Goal: Answer question/provide support: Share knowledge or assist other users

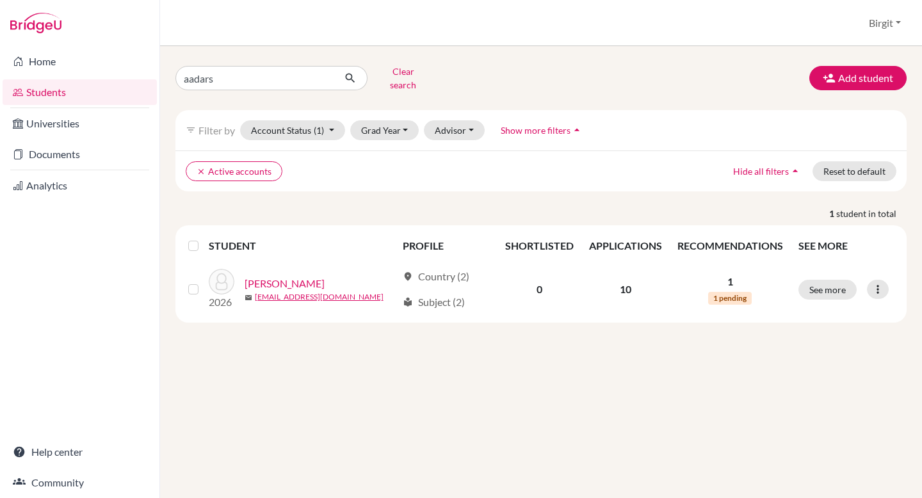
type input "[PERSON_NAME]"
click button "submit" at bounding box center [351, 78] width 34 height 24
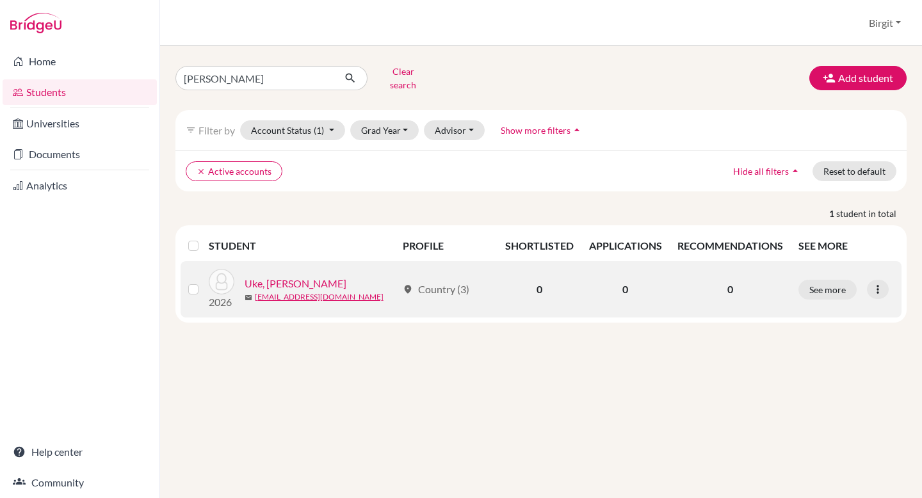
click at [268, 276] on link "Uke, [PERSON_NAME]" at bounding box center [296, 283] width 102 height 15
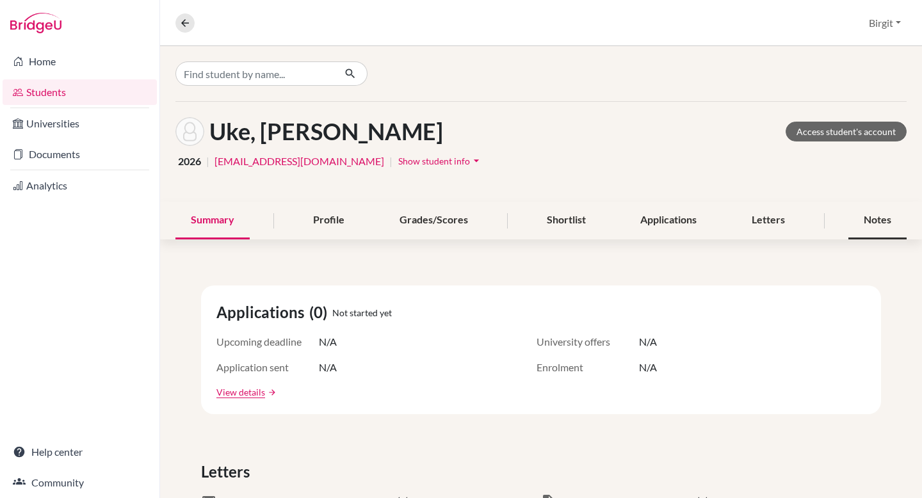
click at [867, 220] on div "Notes" at bounding box center [878, 221] width 58 height 38
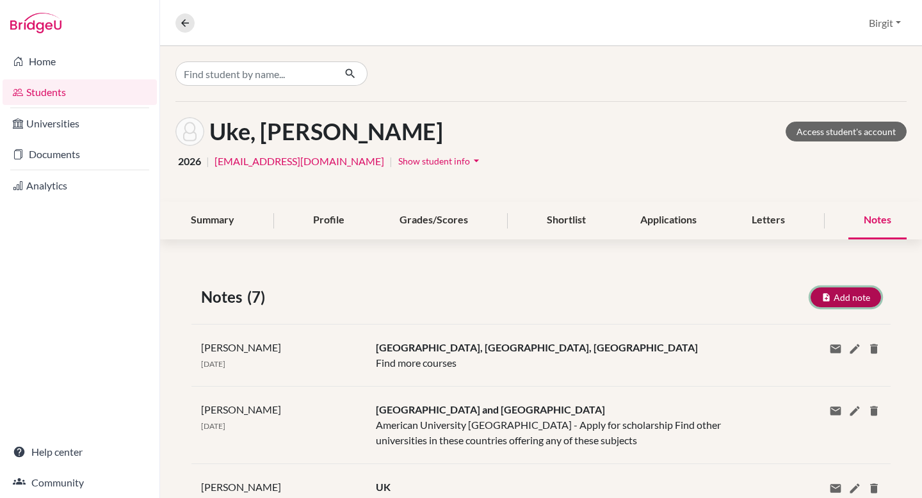
click at [837, 295] on button "Add note" at bounding box center [846, 298] width 70 height 20
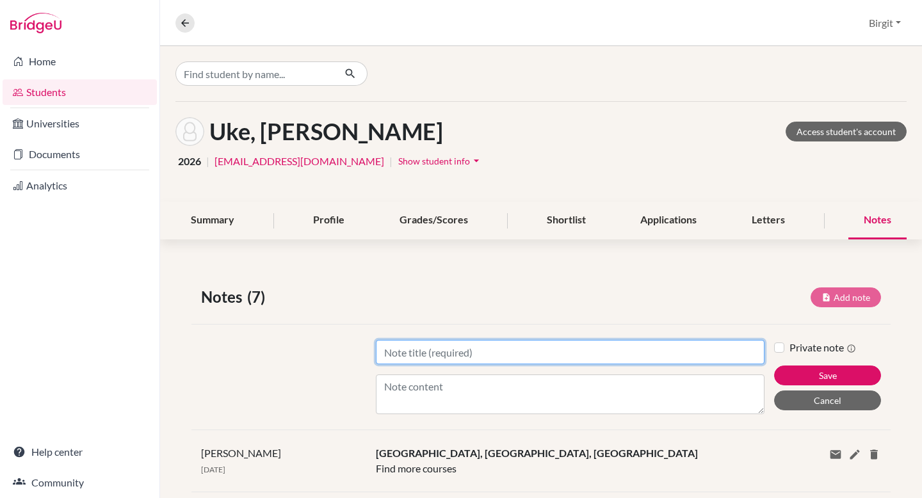
click at [558, 361] on input "Title" at bounding box center [570, 352] width 389 height 24
type input "UK Courses"
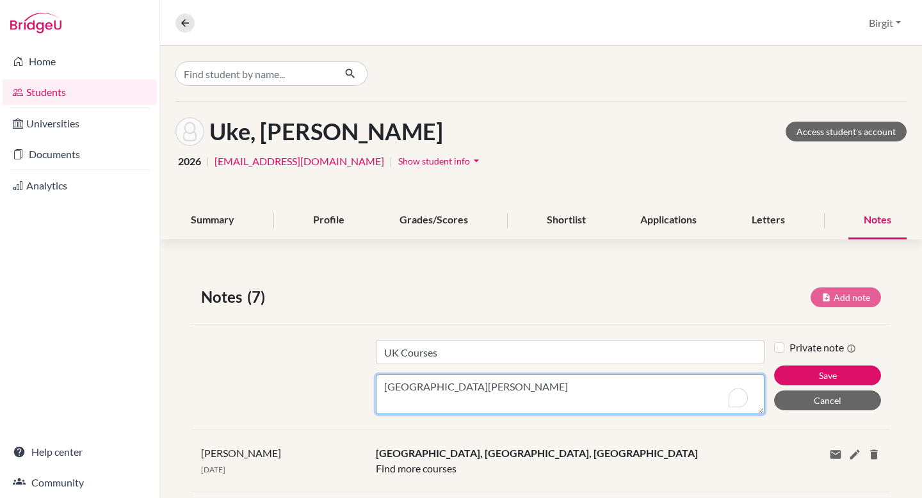
paste textarea "[URL][DOMAIN_NAME]"
click at [518, 388] on textarea "[GEOGRAPHIC_DATA][PERSON_NAME] [URL][DOMAIN_NAME] [URL][DOMAIN_NAME]" at bounding box center [570, 395] width 389 height 40
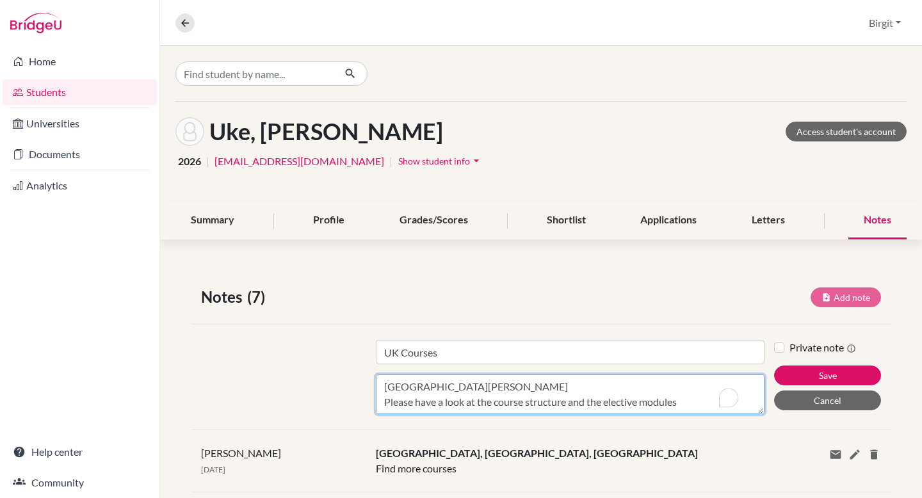
click at [626, 403] on textarea "[GEOGRAPHIC_DATA][PERSON_NAME] Please have a look at the course structure and t…" at bounding box center [570, 395] width 389 height 40
click at [510, 386] on textarea "[GEOGRAPHIC_DATA][PERSON_NAME] Please have a look at the course structure and t…" at bounding box center [570, 395] width 389 height 40
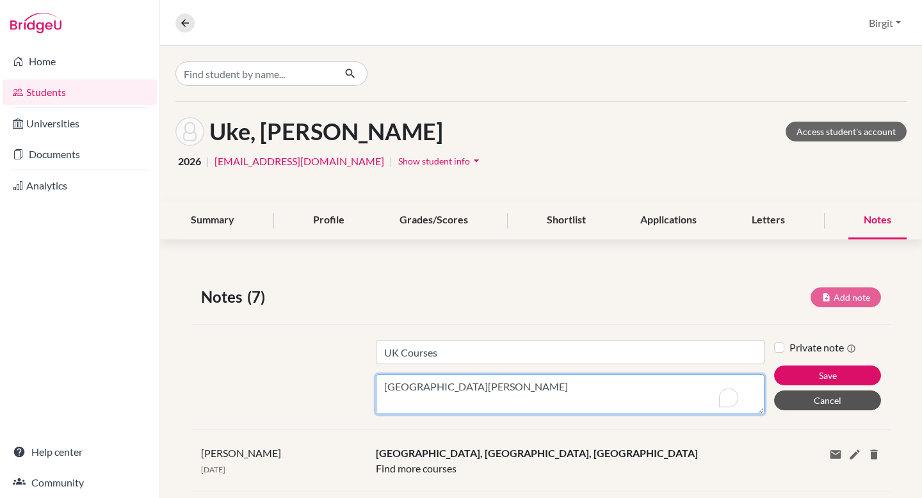
paste textarea "[URL][DOMAIN_NAME]"
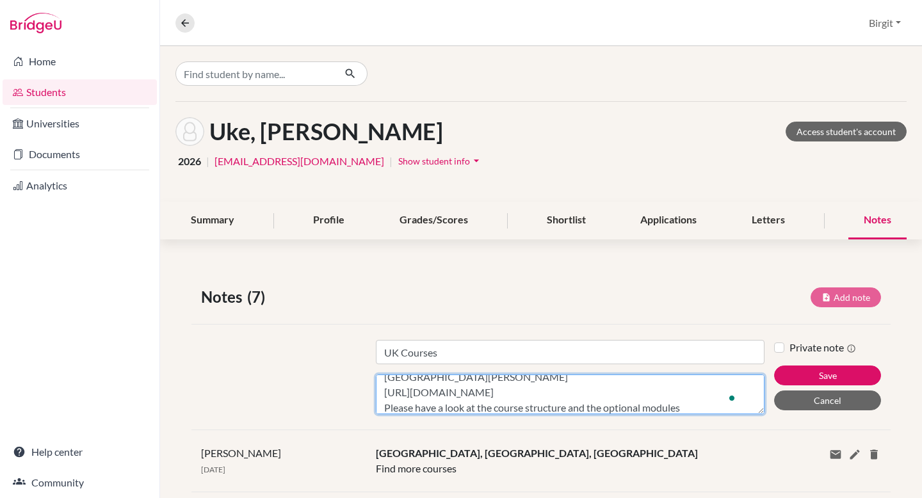
click at [587, 387] on textarea "[GEOGRAPHIC_DATA][PERSON_NAME] [URL][DOMAIN_NAME] Please have a look at the cou…" at bounding box center [570, 395] width 389 height 40
click at [381, 409] on textarea "[GEOGRAPHIC_DATA][PERSON_NAME] [URL][DOMAIN_NAME] Please have a look at the cou…" at bounding box center [570, 395] width 389 height 40
click at [396, 388] on textarea "[GEOGRAPHIC_DATA][PERSON_NAME] [URL][DOMAIN_NAME] Please have a look at the cou…" at bounding box center [570, 395] width 389 height 40
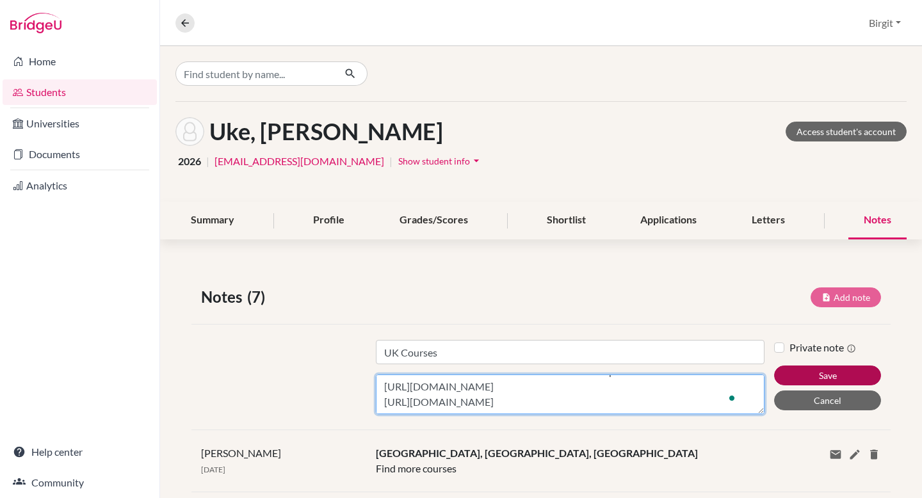
type textarea "[GEOGRAPHIC_DATA][PERSON_NAME] [URL][DOMAIN_NAME] Please have a look at the cou…"
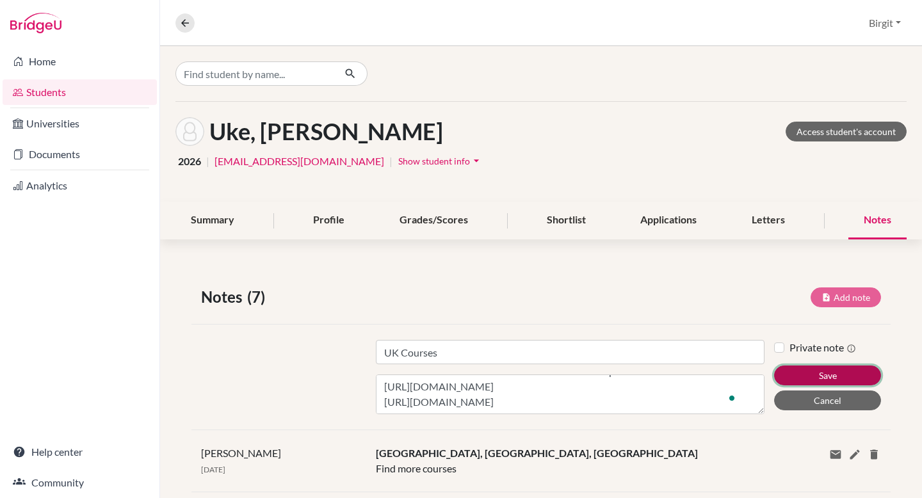
click at [804, 370] on button "Save" at bounding box center [827, 376] width 107 height 20
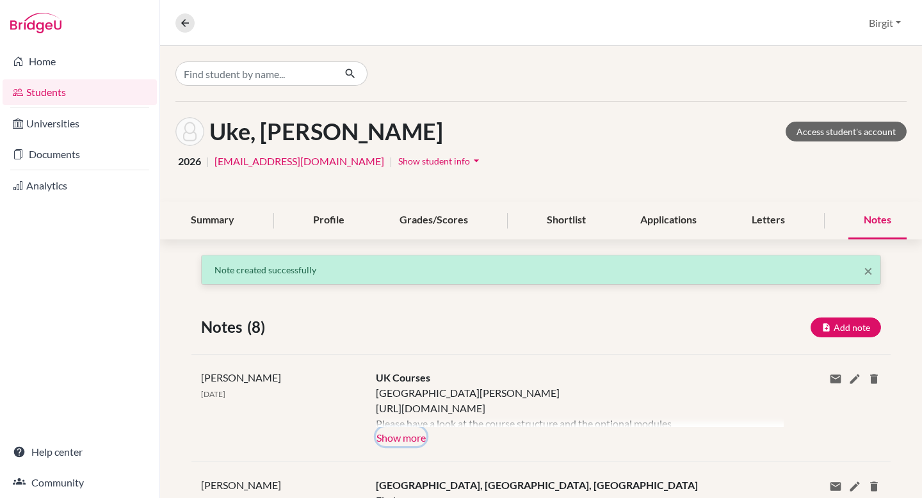
click at [404, 443] on button "Show more" at bounding box center [401, 436] width 51 height 19
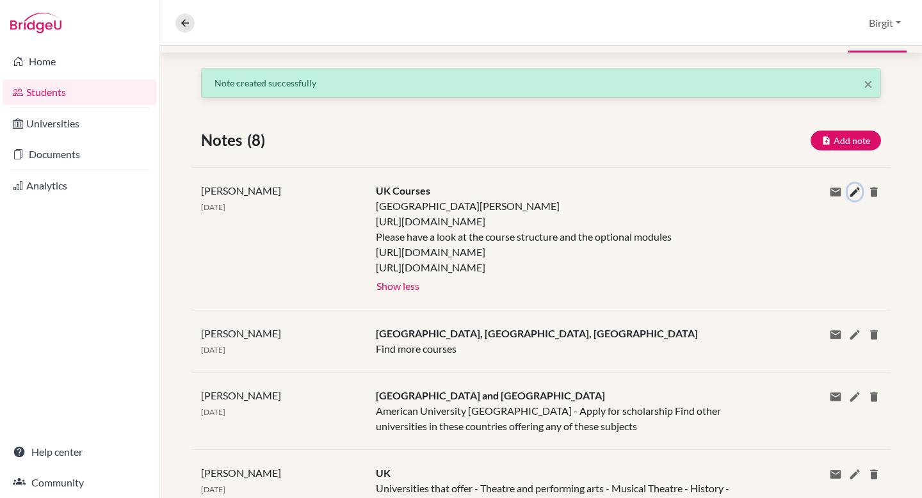
drag, startPoint x: 846, startPoint y: 190, endPoint x: 826, endPoint y: 197, distance: 20.5
click at [849, 191] on icon at bounding box center [855, 192] width 13 height 13
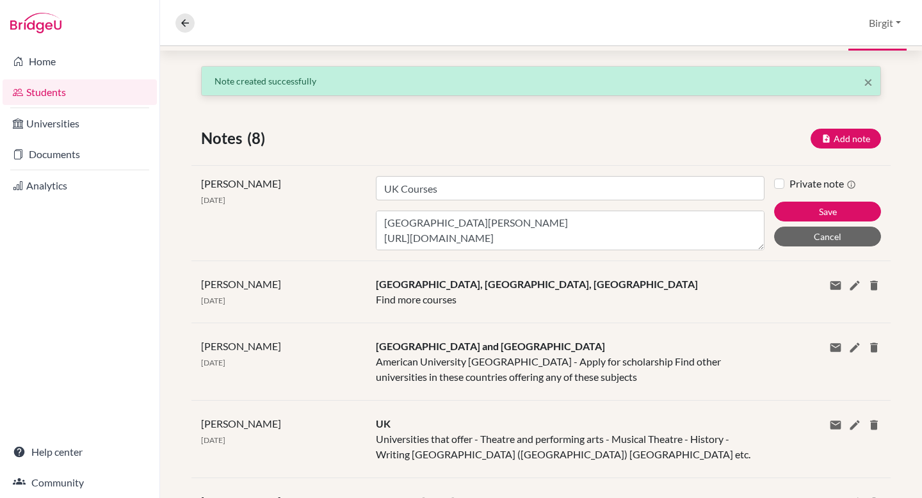
scroll to position [190, 0]
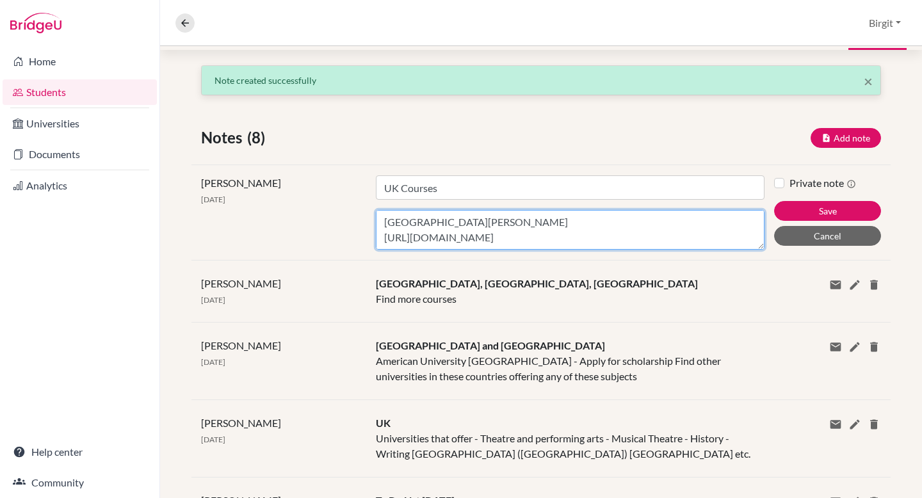
click at [626, 237] on textarea "[GEOGRAPHIC_DATA][PERSON_NAME] [URL][DOMAIN_NAME] Please have a look at the cou…" at bounding box center [570, 230] width 389 height 40
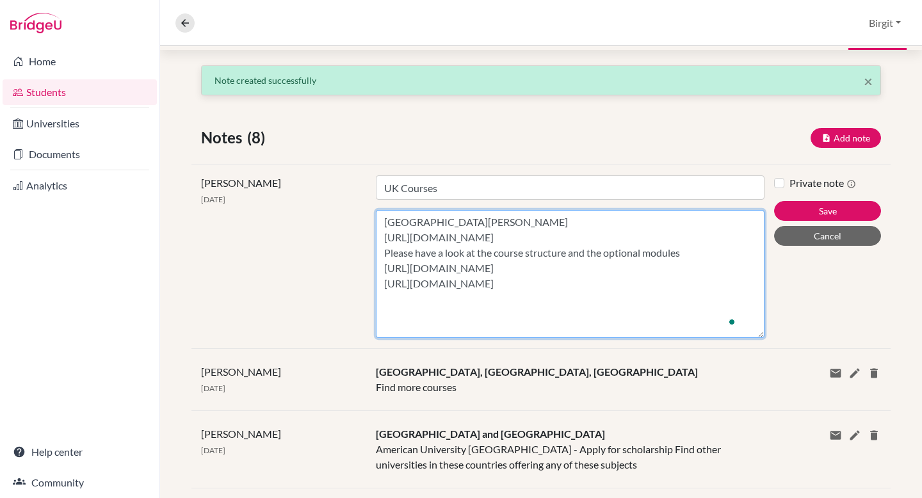
drag, startPoint x: 753, startPoint y: 248, endPoint x: 705, endPoint y: 467, distance: 224.3
click at [710, 485] on div "× Note created successfully Notes (8) Add note Title Content Private note Save …" at bounding box center [541, 478] width 762 height 826
click at [569, 329] on textarea "[GEOGRAPHIC_DATA][PERSON_NAME] [URL][DOMAIN_NAME] Please have a look at the cou…" at bounding box center [570, 274] width 389 height 128
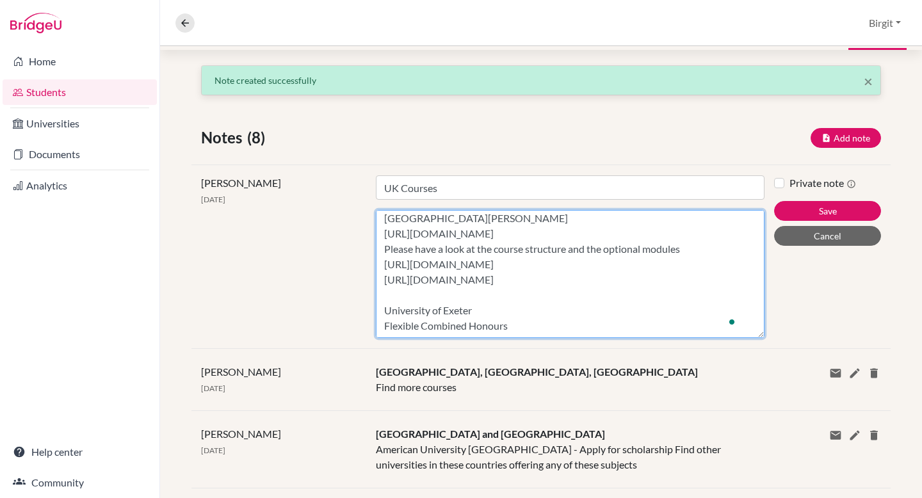
scroll to position [60, 0]
paste textarea "[URL][DOMAIN_NAME]"
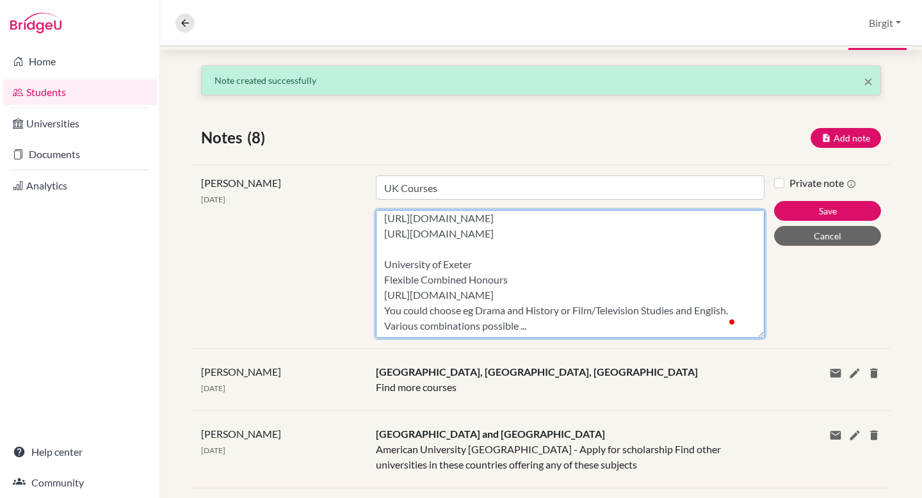
scroll to position [106, 0]
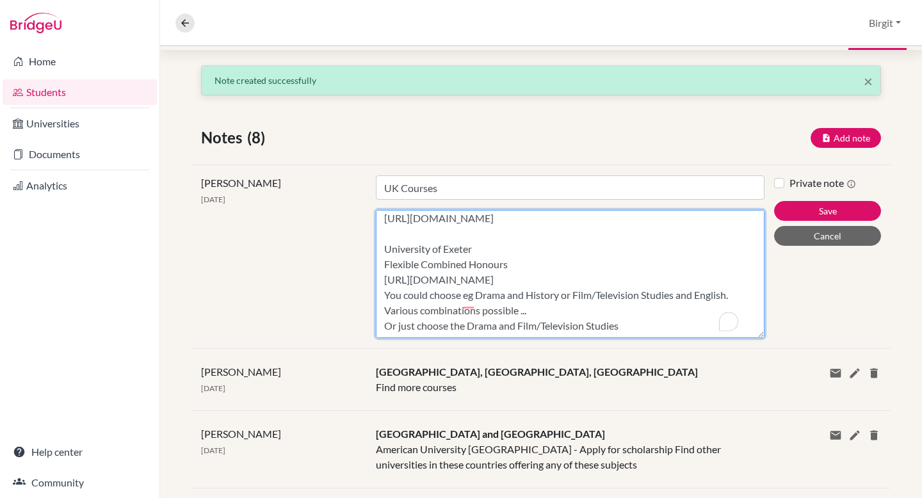
click at [468, 329] on textarea "[GEOGRAPHIC_DATA][PERSON_NAME] [URL][DOMAIN_NAME] Please have a look at the cou…" at bounding box center [570, 274] width 389 height 128
click at [666, 336] on textarea "[GEOGRAPHIC_DATA][PERSON_NAME] [URL][DOMAIN_NAME] Please have a look at the cou…" at bounding box center [570, 274] width 389 height 128
paste textarea "[URL][DOMAIN_NAME]"
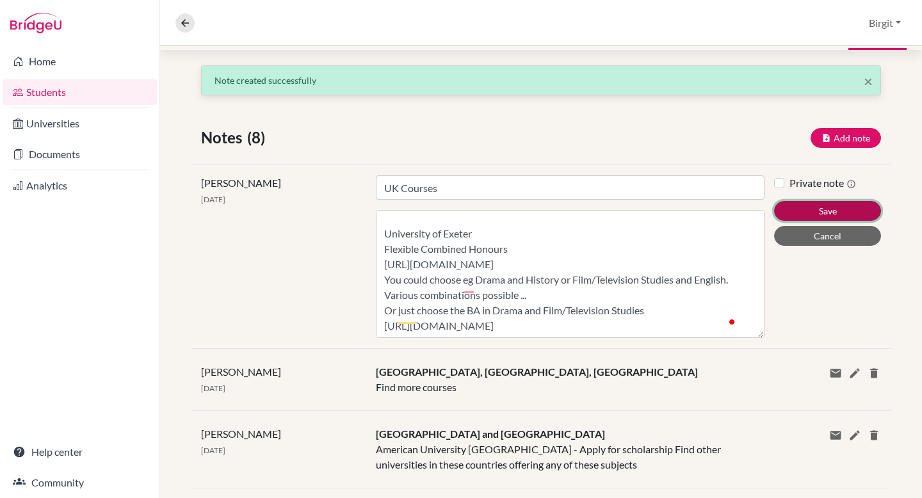
click at [839, 210] on button "Save" at bounding box center [827, 211] width 107 height 20
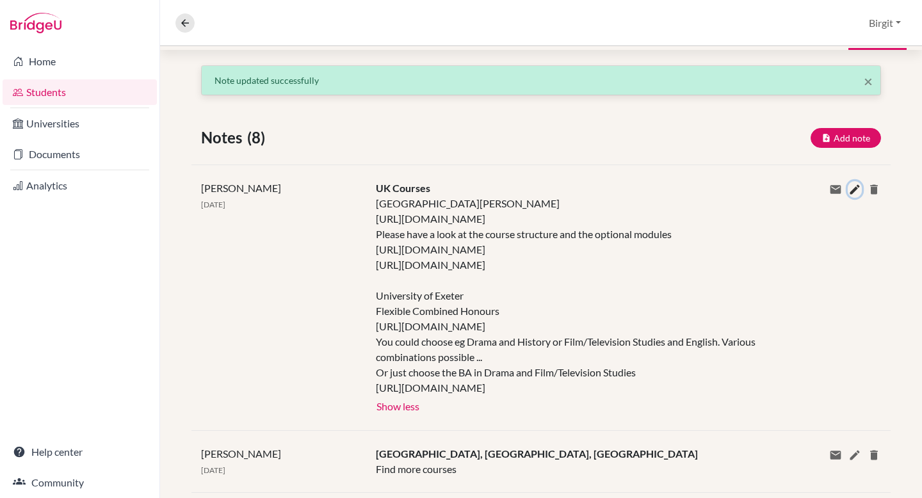
click at [849, 188] on icon at bounding box center [855, 189] width 13 height 13
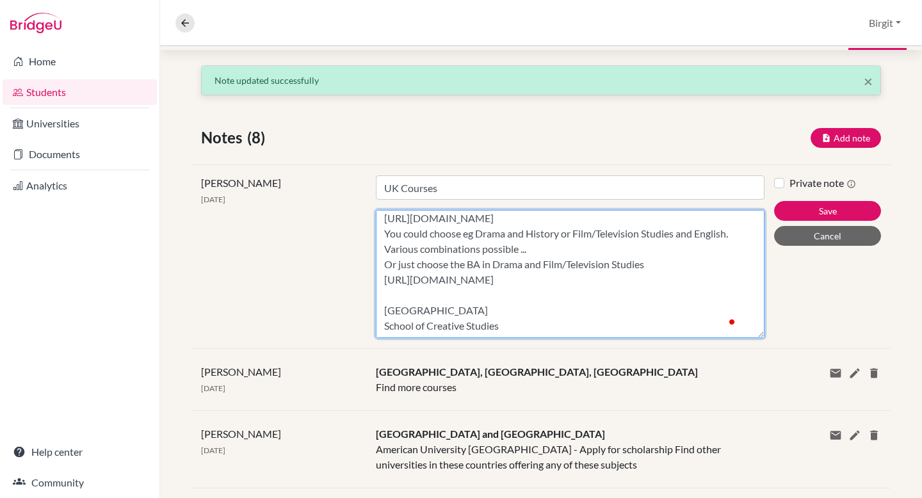
scroll to position [183, 0]
paste textarea "[URL][DOMAIN_NAME]"
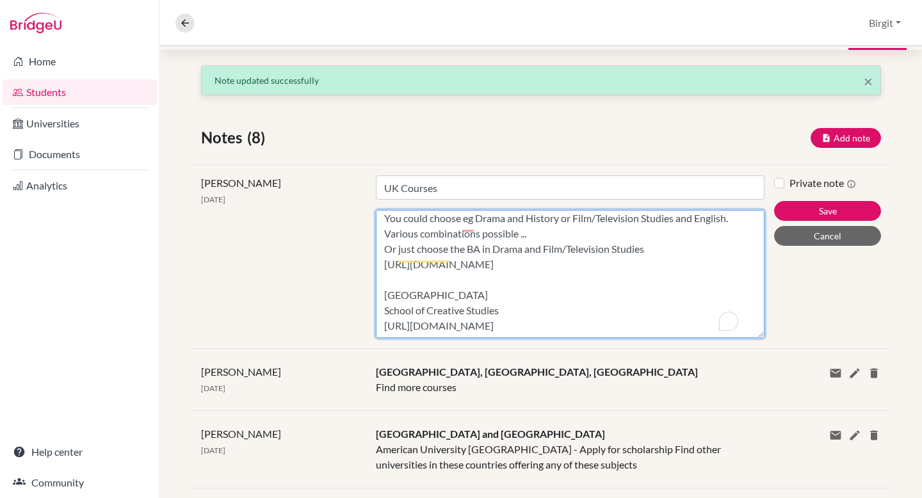
drag, startPoint x: 466, startPoint y: 315, endPoint x: 499, endPoint y: 315, distance: 32.7
click at [499, 315] on textarea "[GEOGRAPHIC_DATA][PERSON_NAME] [URL][DOMAIN_NAME] Please have a look at the cou…" at bounding box center [570, 274] width 389 height 128
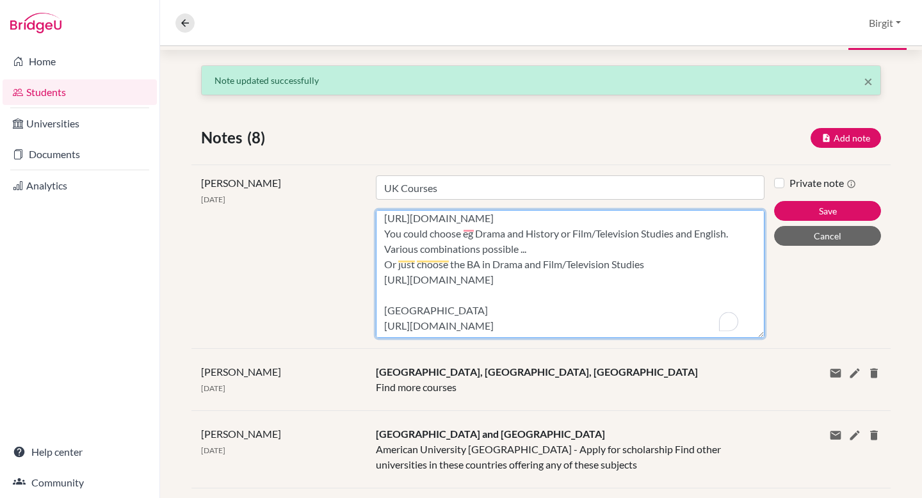
click at [668, 328] on textarea "[GEOGRAPHIC_DATA][PERSON_NAME] [URL][DOMAIN_NAME] Please have a look at the cou…" at bounding box center [570, 274] width 389 height 128
click at [473, 320] on textarea "[GEOGRAPHIC_DATA][PERSON_NAME] [URL][DOMAIN_NAME] Please have a look at the cou…" at bounding box center [570, 274] width 389 height 128
click at [571, 283] on textarea "[GEOGRAPHIC_DATA][PERSON_NAME] [URL][DOMAIN_NAME] Please have a look at the cou…" at bounding box center [570, 274] width 389 height 128
click at [498, 329] on textarea "[GEOGRAPHIC_DATA][PERSON_NAME] [URL][DOMAIN_NAME] Please have a look at the cou…" at bounding box center [570, 274] width 389 height 128
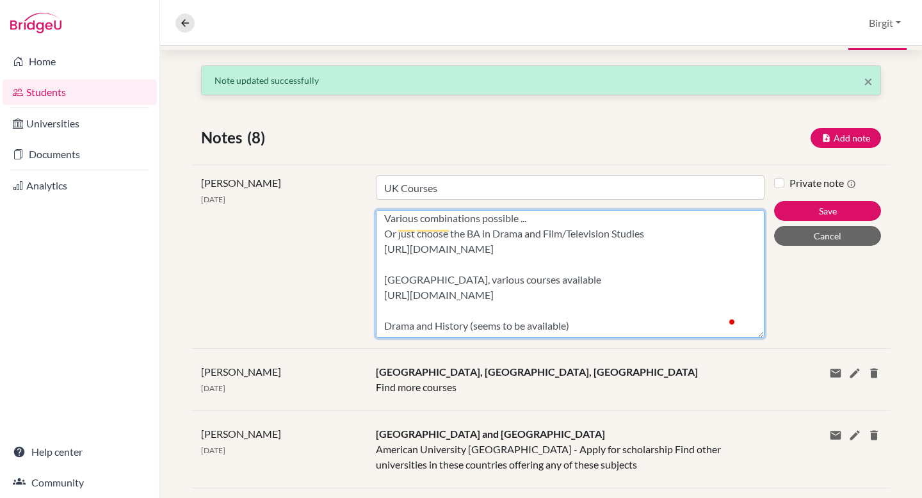
scroll to position [229, 0]
paste textarea "[URL][DOMAIN_NAME]"
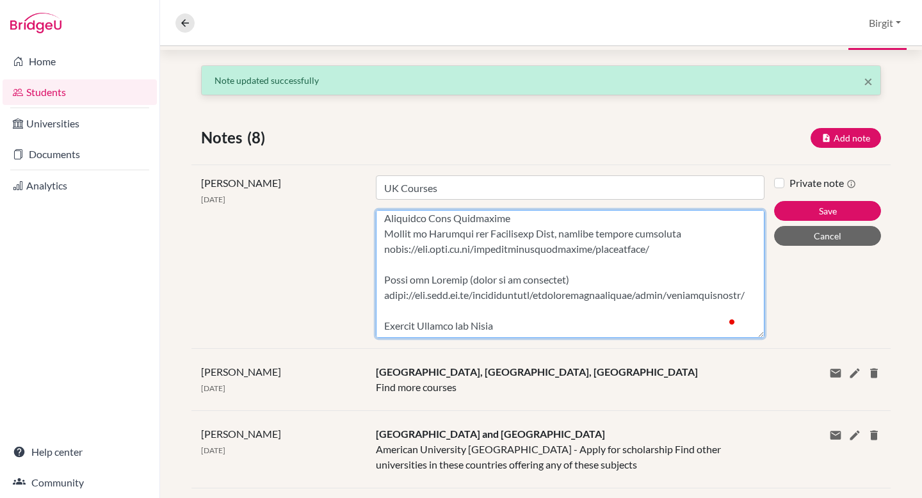
scroll to position [290, 0]
paste textarea "[URL][DOMAIN_NAME]"
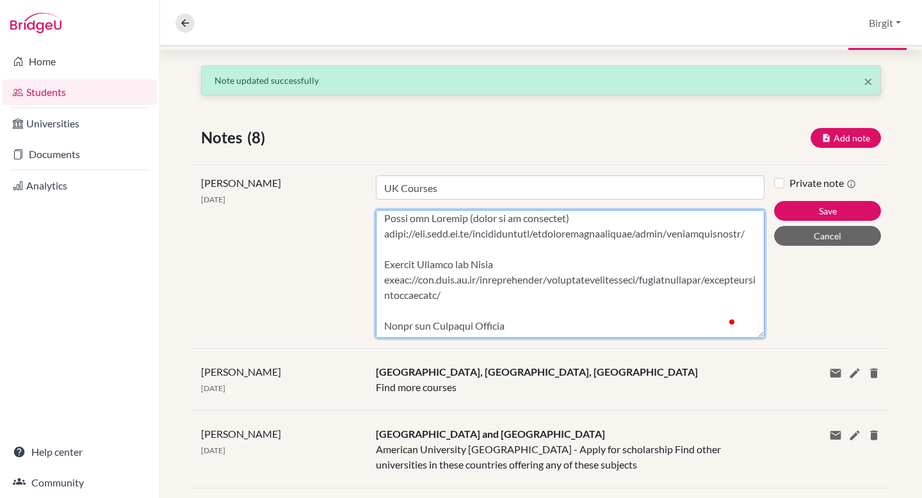
scroll to position [352, 0]
paste textarea "[URL][DOMAIN_NAME]"
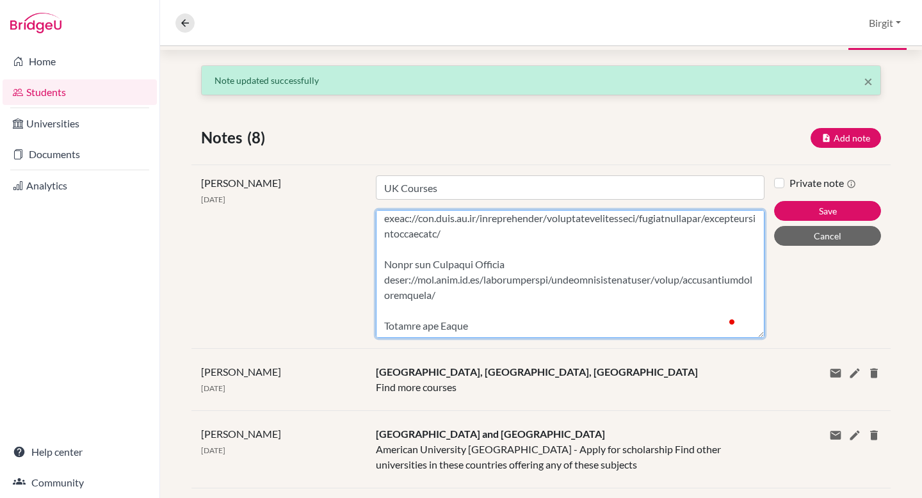
scroll to position [413, 0]
paste textarea "[URL][DOMAIN_NAME]"
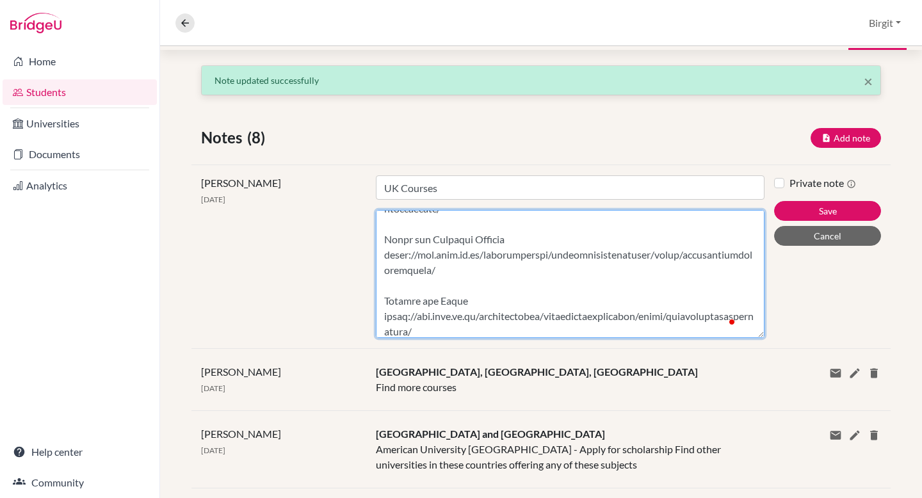
scroll to position [429, 0]
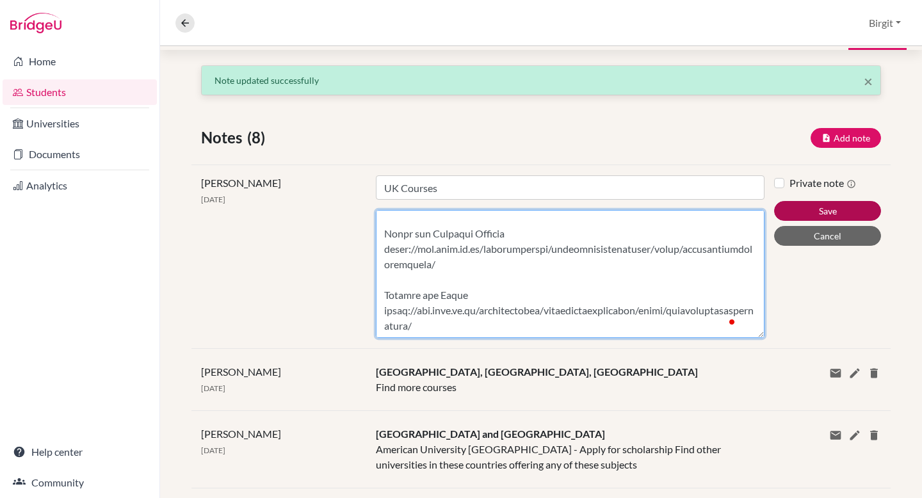
type textarea "[GEOGRAPHIC_DATA][PERSON_NAME] [URL][DOMAIN_NAME] Please have a look at the cou…"
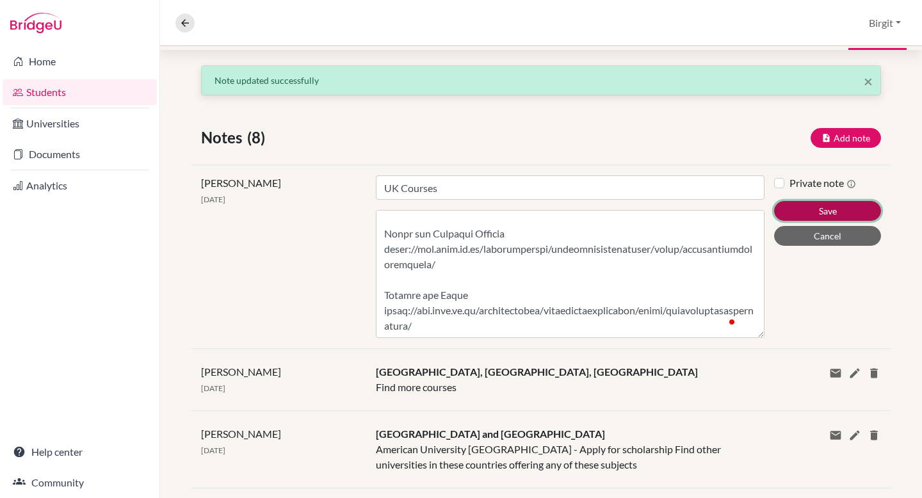
click at [819, 212] on button "Save" at bounding box center [827, 211] width 107 height 20
